Goal: Task Accomplishment & Management: Use online tool/utility

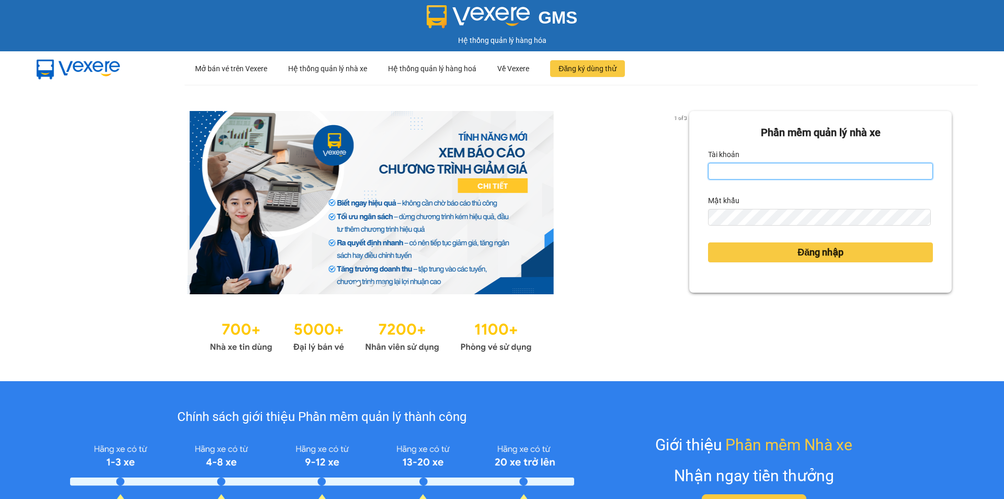
click at [724, 166] on input "Tài khoản" at bounding box center [820, 171] width 225 height 17
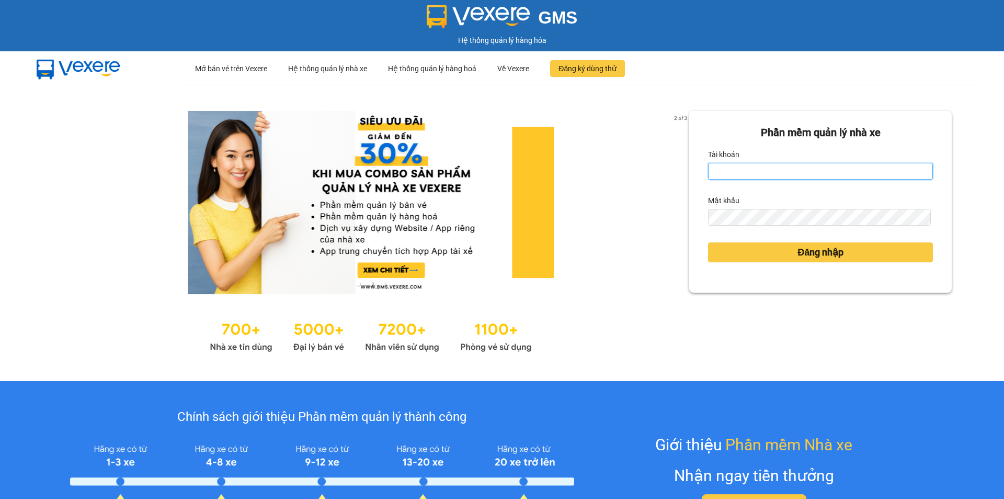
type input "ntdung.ducphatth"
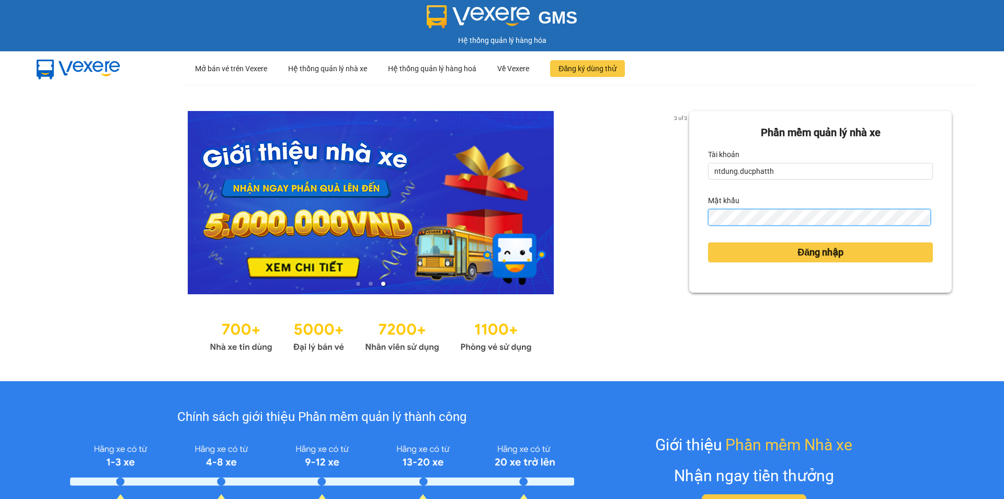
click at [708, 242] on button "Đăng nhập" at bounding box center [820, 252] width 225 height 20
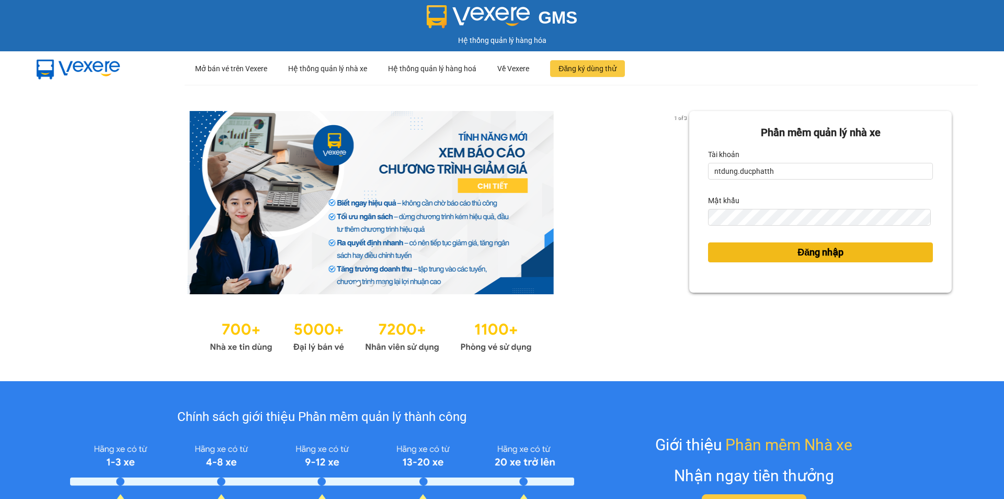
click at [769, 256] on button "Đăng nhập" at bounding box center [820, 252] width 225 height 20
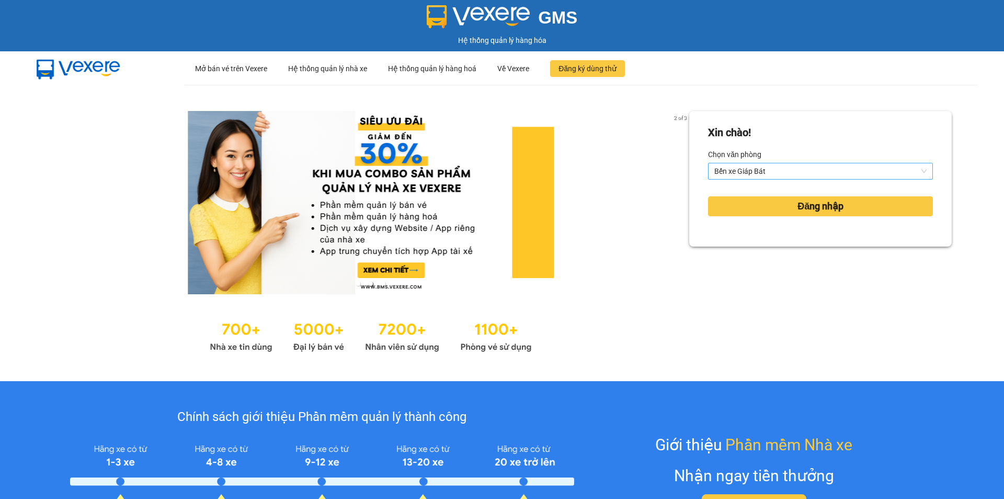
click at [759, 175] on span "Bến xe Giáp Bát" at bounding box center [821, 171] width 212 height 16
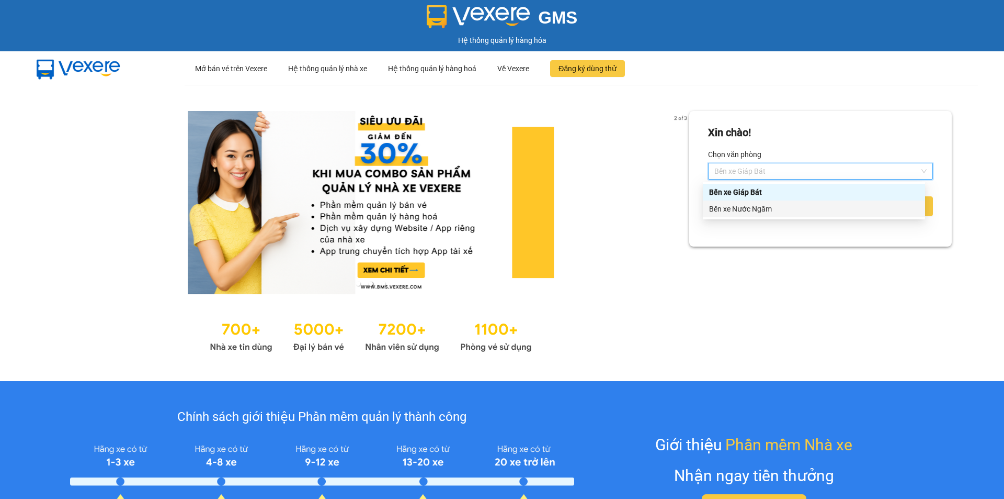
click at [751, 201] on div "Bến xe Nước Ngầm" at bounding box center [814, 208] width 222 height 17
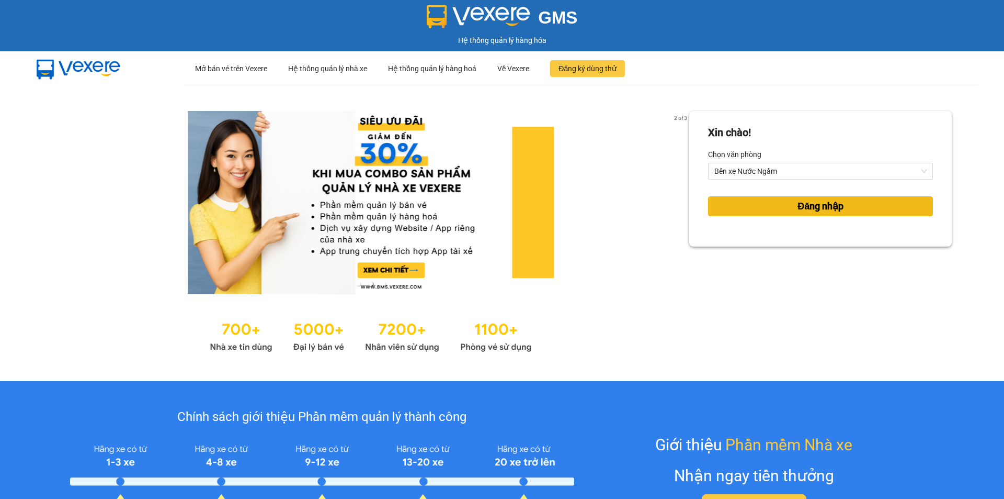
click at [752, 200] on button "Đăng nhập" at bounding box center [820, 206] width 225 height 20
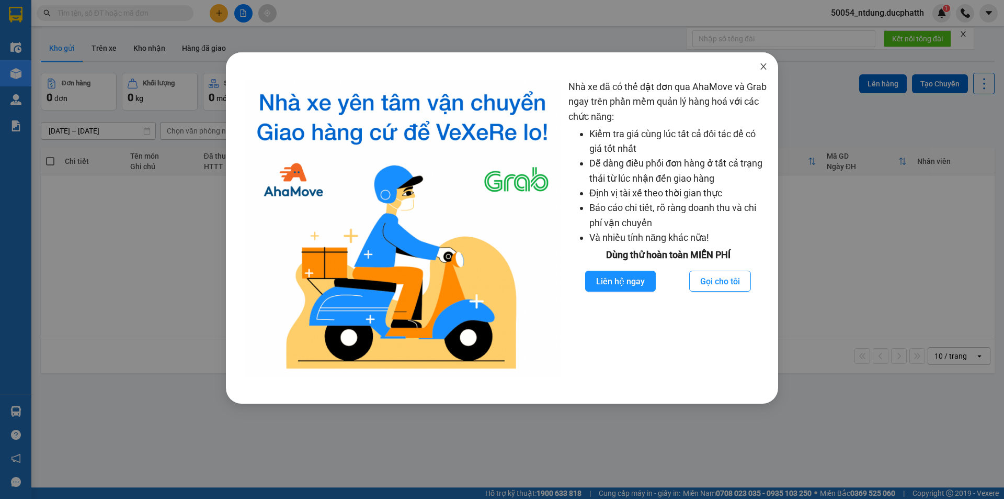
click at [770, 67] on span "Close" at bounding box center [763, 66] width 29 height 29
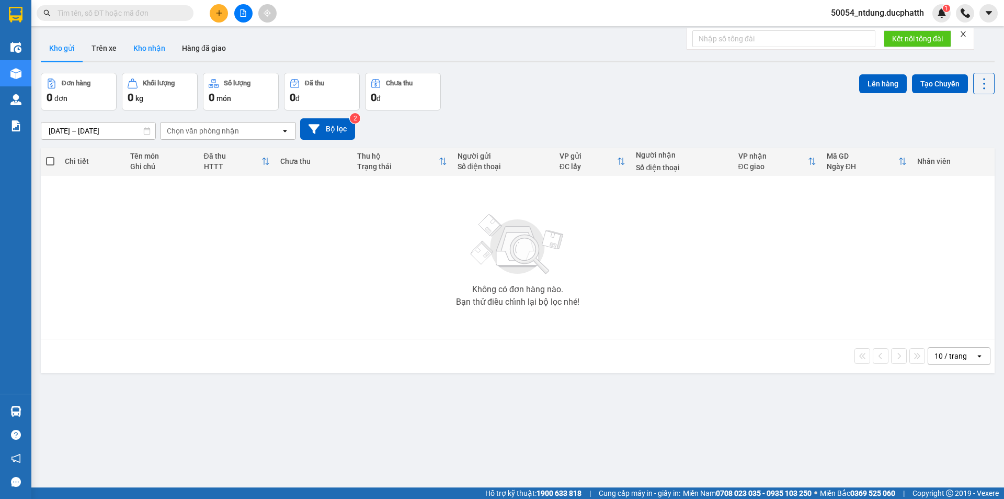
click at [151, 51] on button "Kho nhận" at bounding box center [149, 48] width 49 height 25
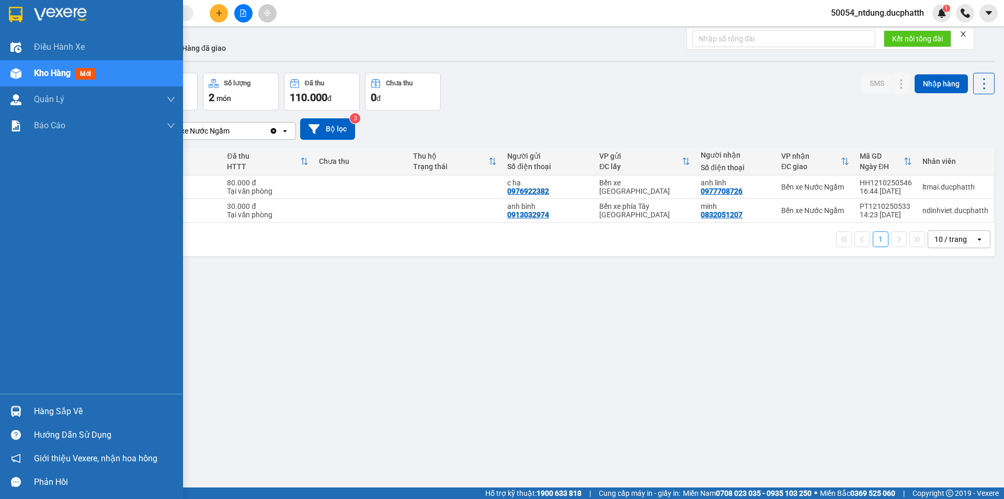
click at [21, 419] on div at bounding box center [16, 411] width 18 height 18
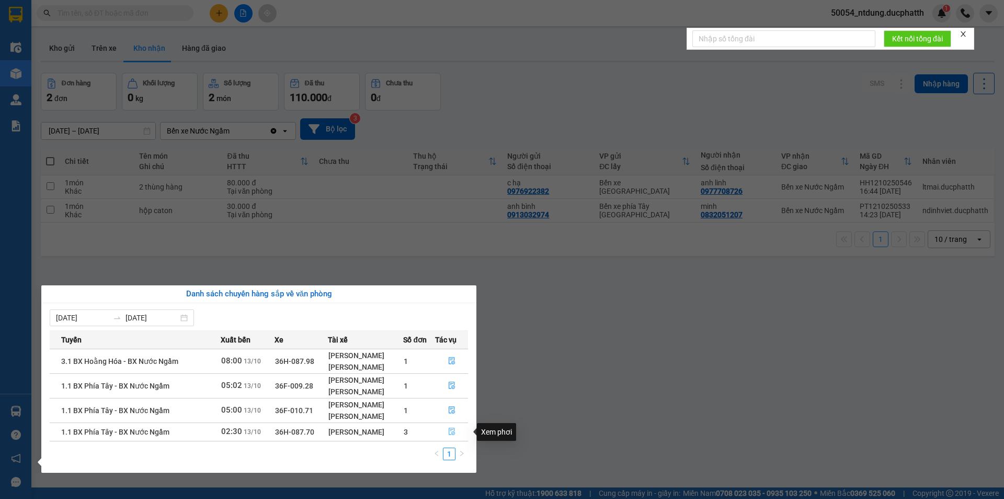
click at [449, 430] on icon "file-done" at bounding box center [451, 430] width 7 height 7
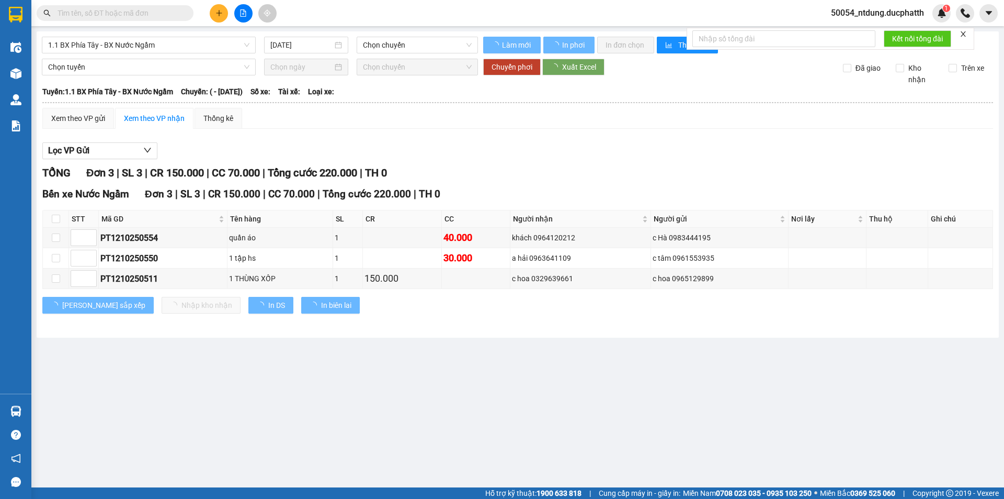
type input "[DATE]"
